Goal: Task Accomplishment & Management: Manage account settings

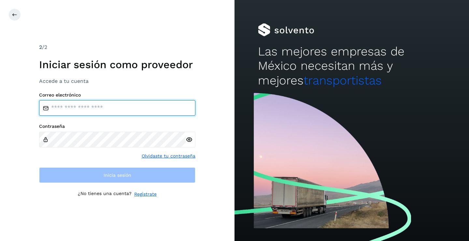
click at [72, 109] on input "email" at bounding box center [117, 108] width 156 height 16
type input "**********"
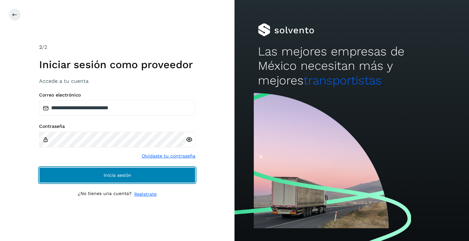
click at [97, 176] on button "Inicia sesión" at bounding box center [117, 175] width 156 height 16
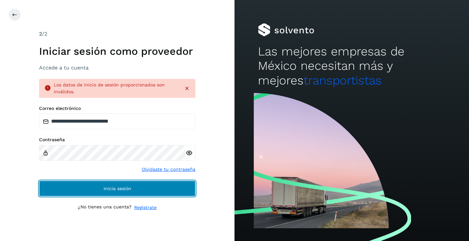
click at [91, 186] on button "Inicia sesión" at bounding box center [117, 188] width 156 height 16
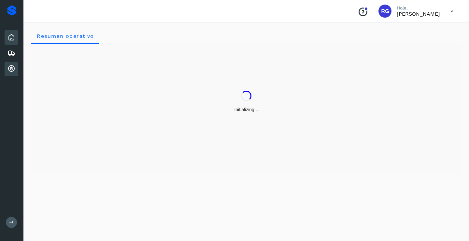
click at [13, 70] on icon at bounding box center [11, 69] width 8 height 8
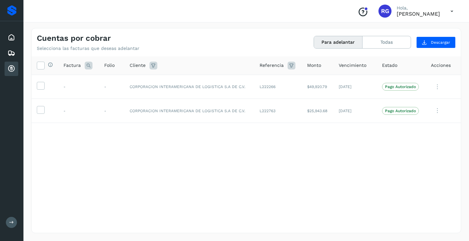
click at [451, 10] on icon at bounding box center [451, 11] width 13 height 13
click at [418, 26] on div "Cerrar sesión" at bounding box center [420, 29] width 78 height 12
